Goal: Task Accomplishment & Management: Manage account settings

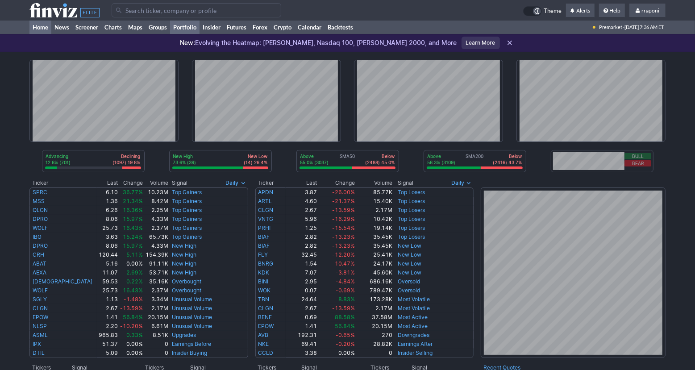
click at [197, 26] on link "Portfolio" at bounding box center [184, 27] width 29 height 13
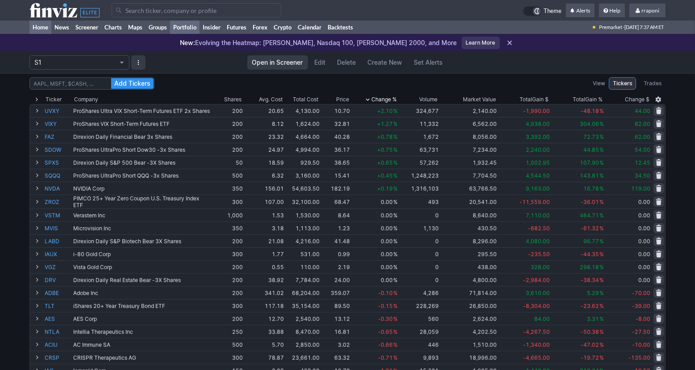
click at [41, 25] on link "Home" at bounding box center [40, 27] width 22 height 13
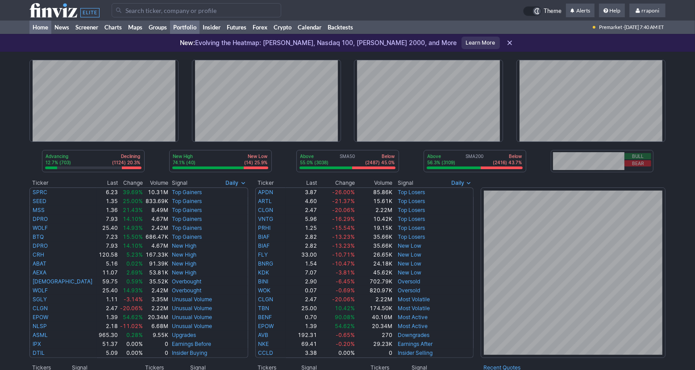
click at [196, 28] on link "Portfolio" at bounding box center [184, 27] width 29 height 13
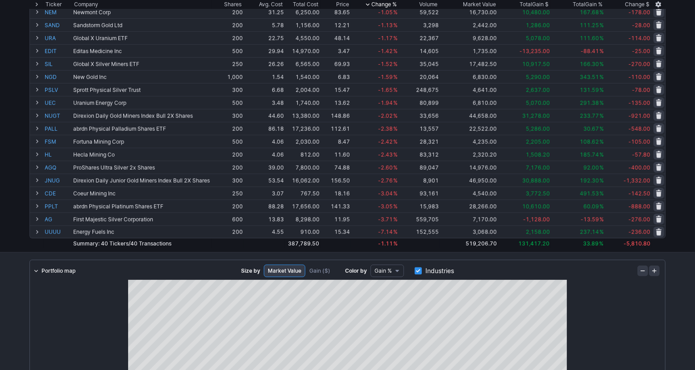
scroll to position [399, 0]
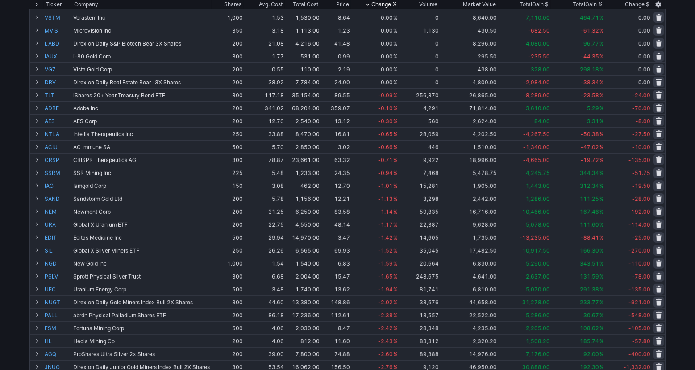
scroll to position [0, 0]
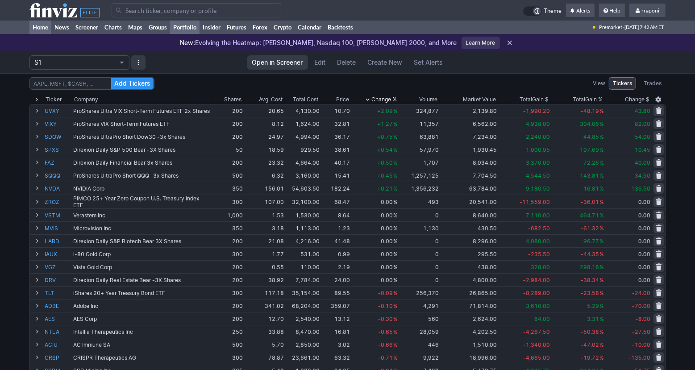
click at [44, 29] on link "Home" at bounding box center [40, 27] width 22 height 13
